Goal: Information Seeking & Learning: Learn about a topic

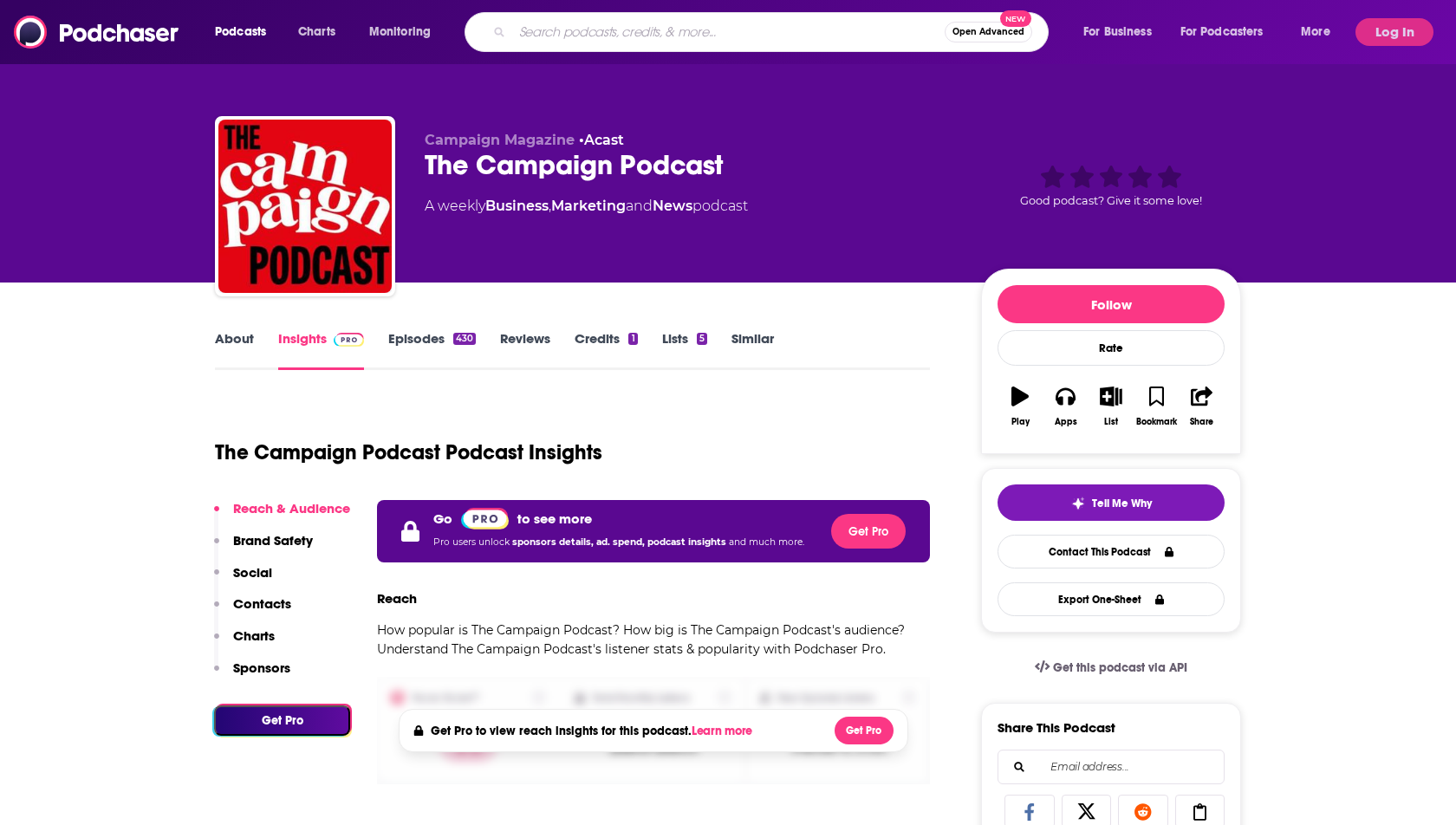
click at [580, 29] on input "Search podcasts, credits, & more..." at bounding box center [728, 32] width 433 height 28
type input "women of impact"
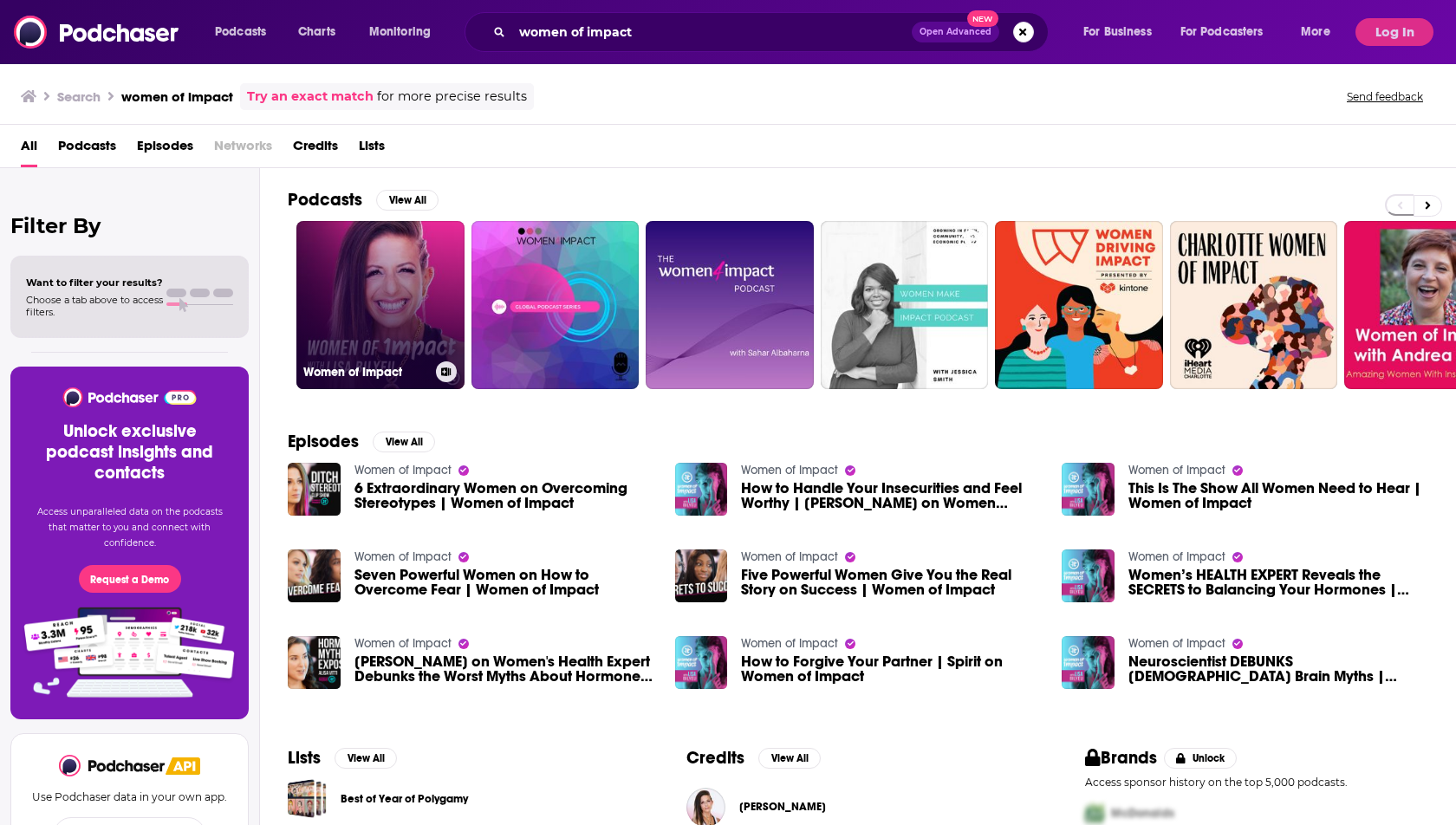
click at [348, 292] on link "Women of Impact" at bounding box center [380, 305] width 168 height 168
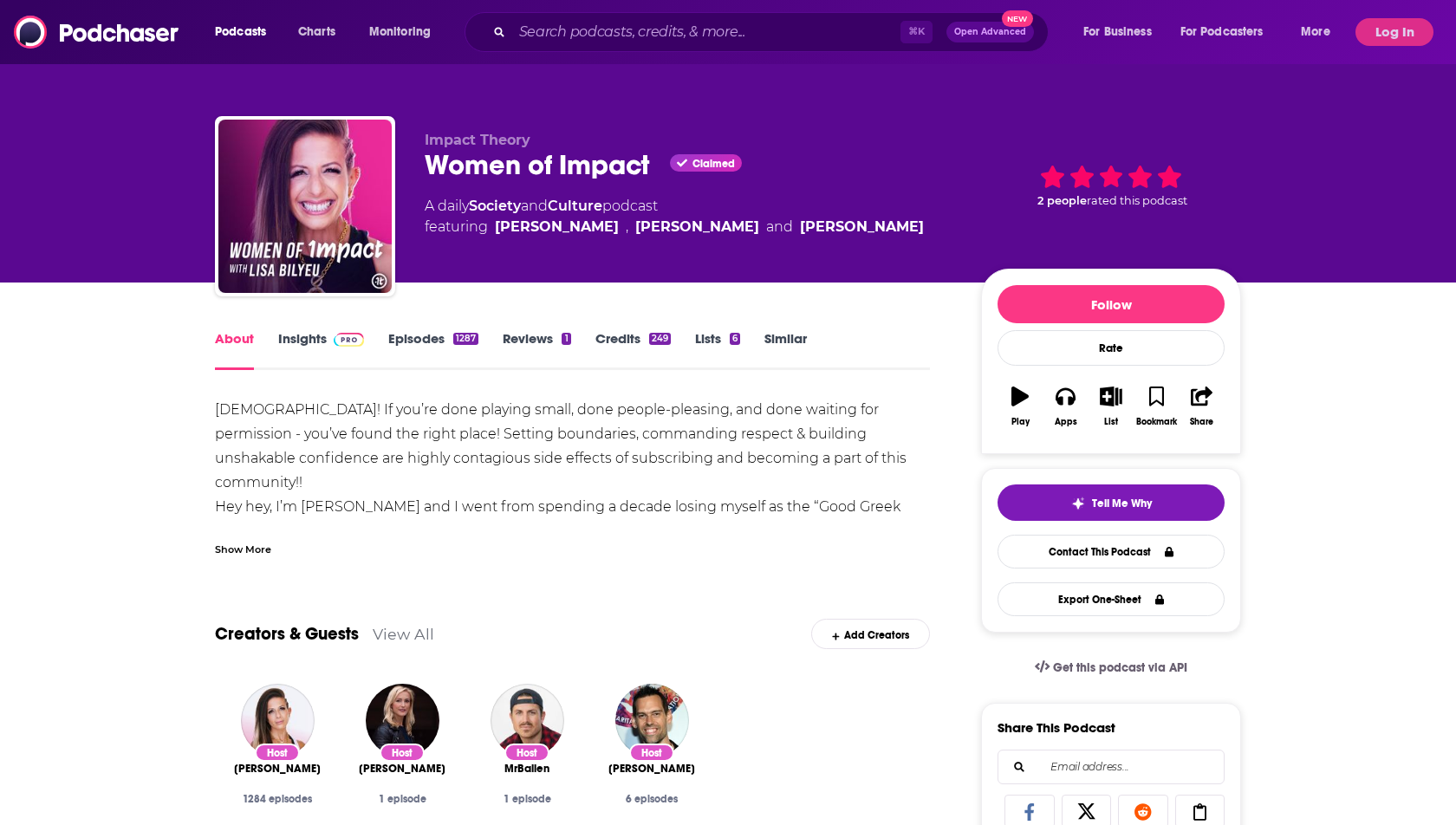
click at [343, 344] on img at bounding box center [349, 339] width 31 height 14
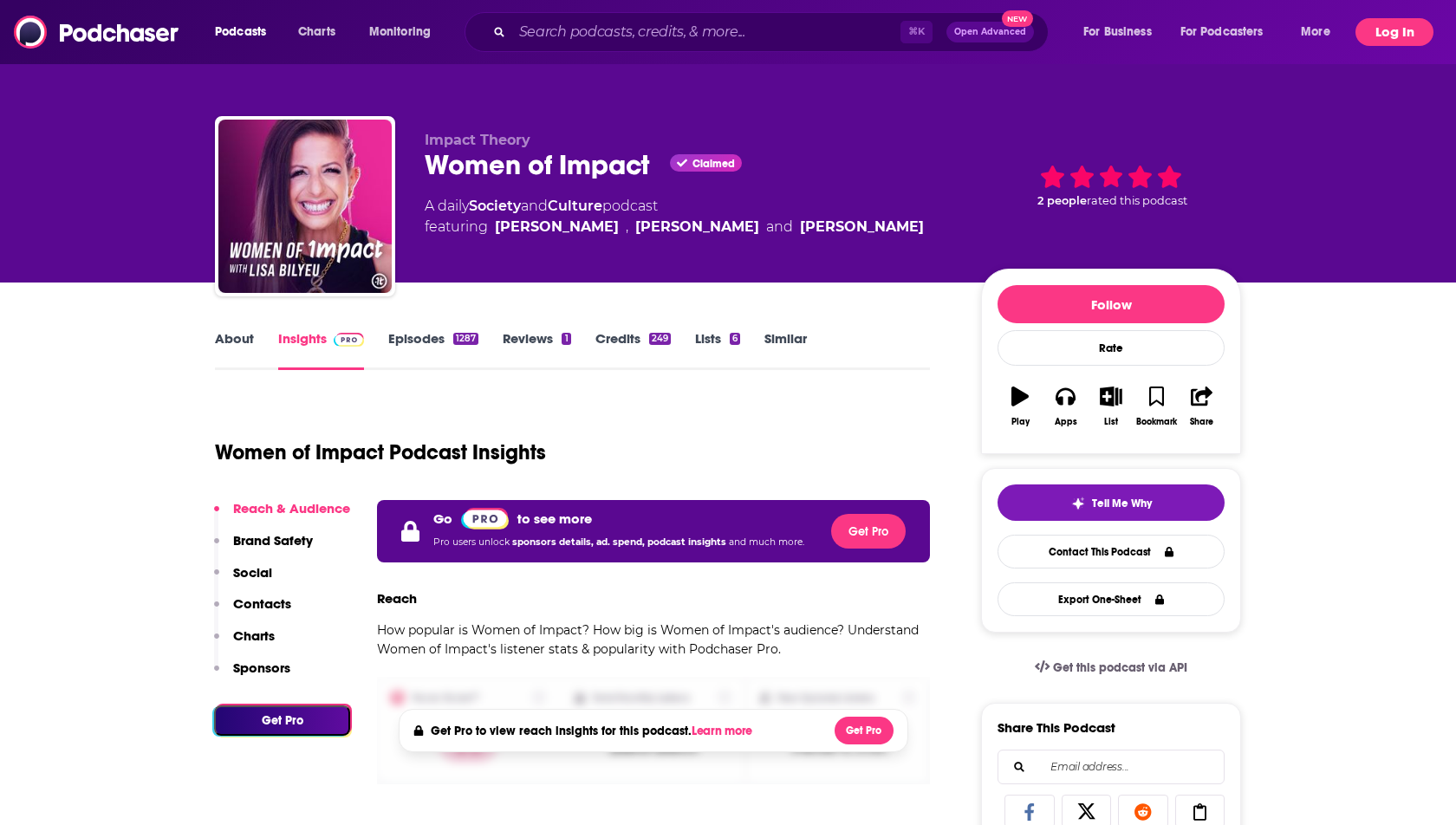
click at [1392, 28] on button "Log In" at bounding box center [1394, 32] width 78 height 28
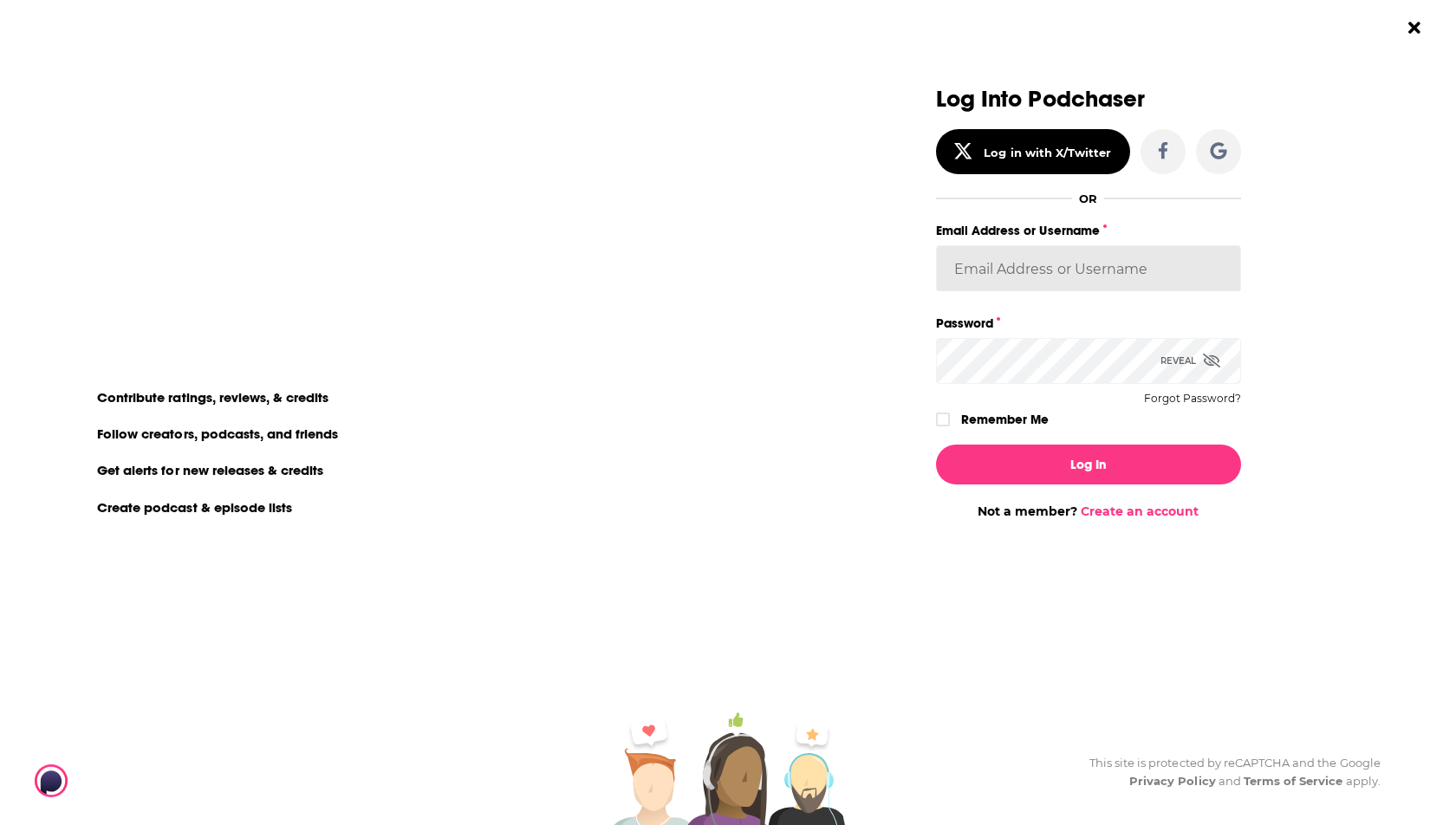
click at [1100, 275] on input "Email Address or Username" at bounding box center [1088, 269] width 305 height 47
type input "[PERSON_NAME].[PERSON_NAME]"
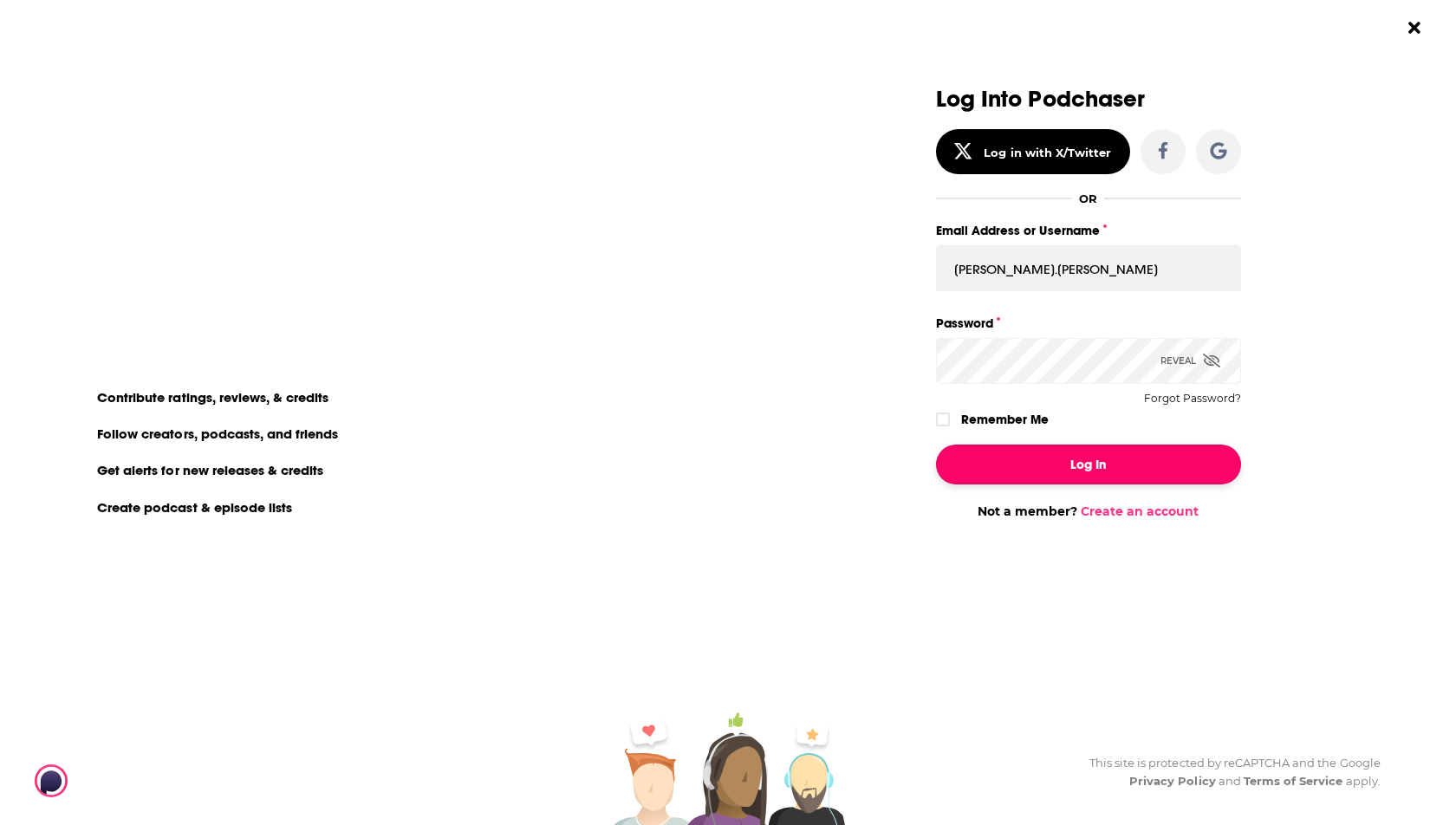
click at [1054, 451] on button "Log In" at bounding box center [1088, 464] width 305 height 40
